Goal: Task Accomplishment & Management: Complete application form

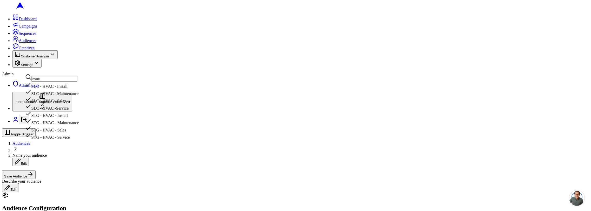
type input "hvac"
click at [77, 89] on div "SLC - HVAC - Install" at bounding box center [52, 85] width 54 height 7
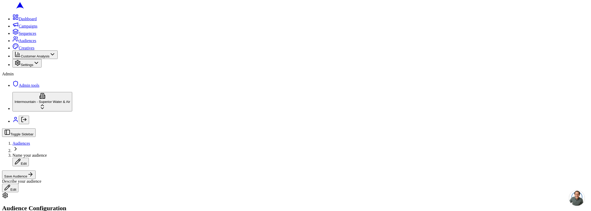
scroll to position [142, 0]
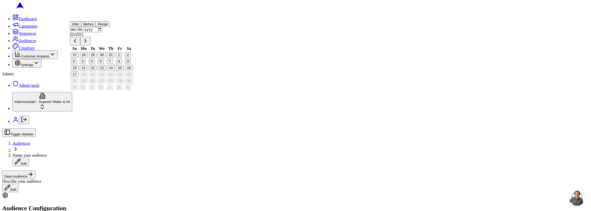
click at [96, 27] on button "Before" at bounding box center [88, 23] width 14 height 5
click at [80, 46] on button "Go to previous month" at bounding box center [75, 41] width 10 height 9
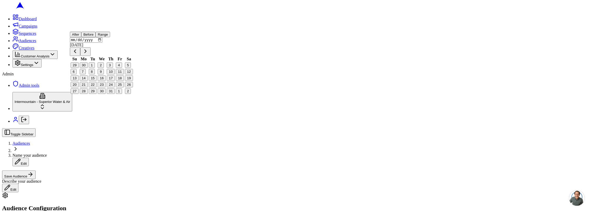
click at [80, 56] on button "Go to previous month" at bounding box center [75, 52] width 10 height 9
click at [95, 68] on button "1" at bounding box center [92, 65] width 6 height 5
type input "[DATE]"
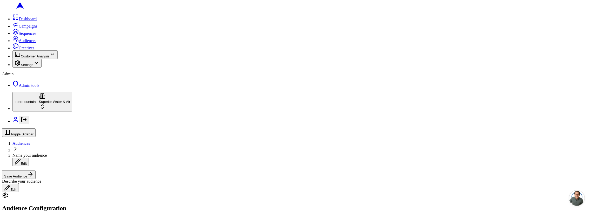
drag, startPoint x: 58, startPoint y: 138, endPoint x: 58, endPoint y: 130, distance: 7.8
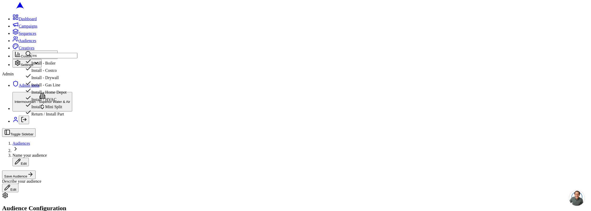
type input "ins"
click at [73, 102] on div "Install - HVAC" at bounding box center [51, 98] width 52 height 7
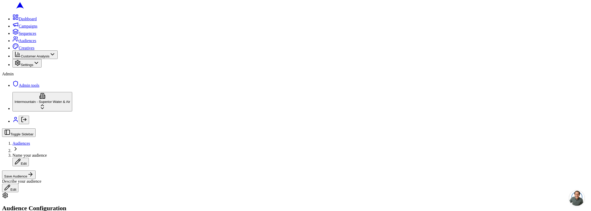
scroll to position [77, 0]
type input "depo"
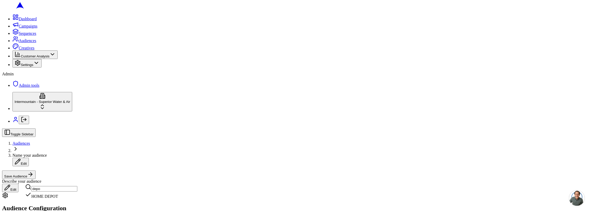
click at [48, 199] on div "HOME DEPOT" at bounding box center [51, 194] width 52 height 7
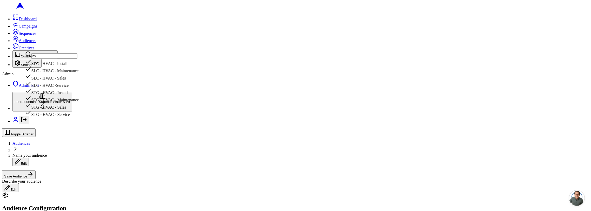
type input "hv"
click at [79, 66] on div "SLC - HVAC - Install" at bounding box center [52, 62] width 54 height 7
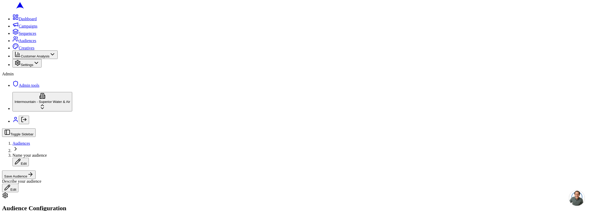
radio input "true"
